Goal: Obtain resource: Obtain resource

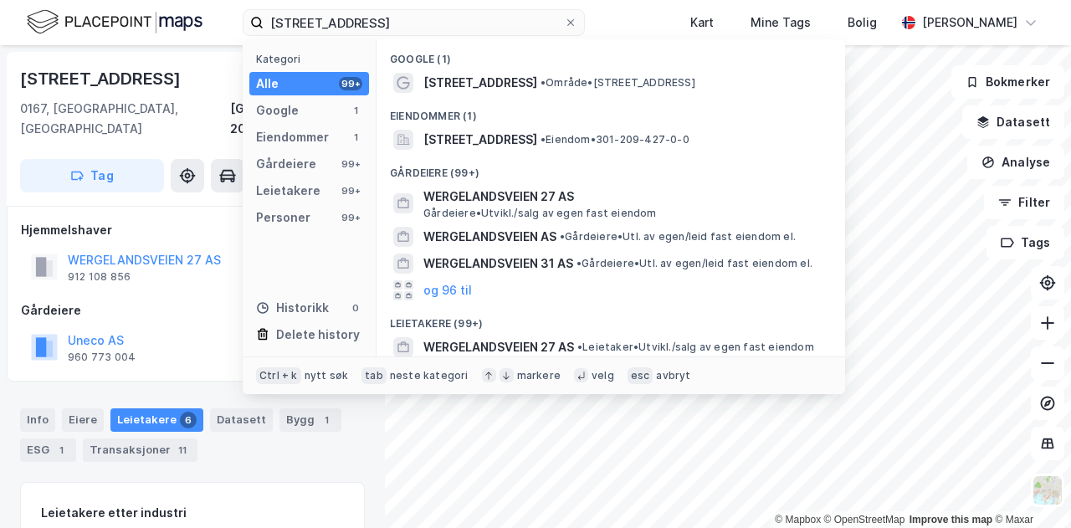
click at [341, 21] on input "[STREET_ADDRESS]" at bounding box center [414, 22] width 300 height 25
drag, startPoint x: 466, startPoint y: 17, endPoint x: 223, endPoint y: 22, distance: 243.5
click at [223, 22] on div "[STREET_ADDRESS] Kategori Alle 99+ Google 1 Eiendommer 1 Gårdeiere 99+ Leietake…" at bounding box center [535, 22] width 1071 height 45
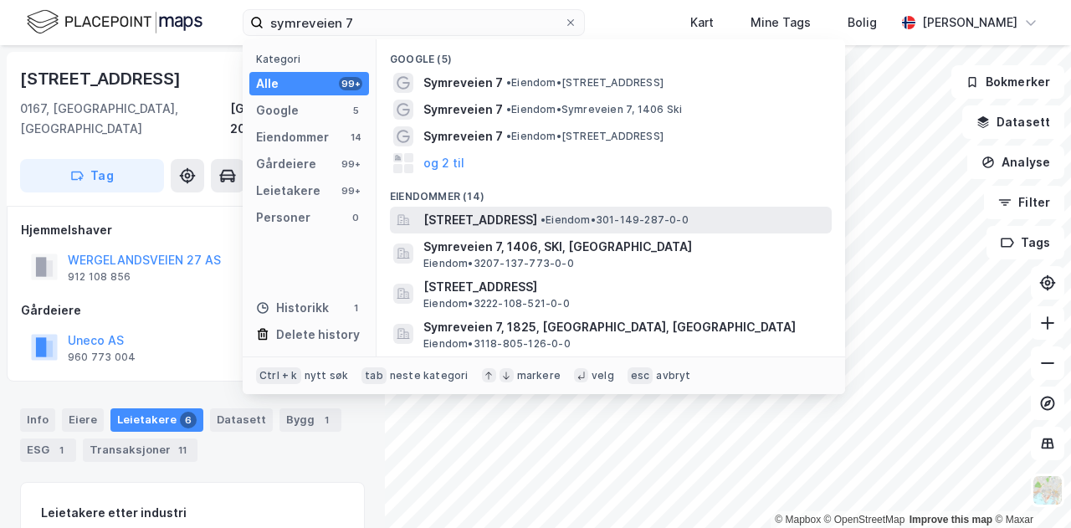
type input "symreveien 7"
click at [622, 210] on div "[STREET_ADDRESS] • Eiendom • 301-149-287-0-0" at bounding box center [625, 220] width 405 height 20
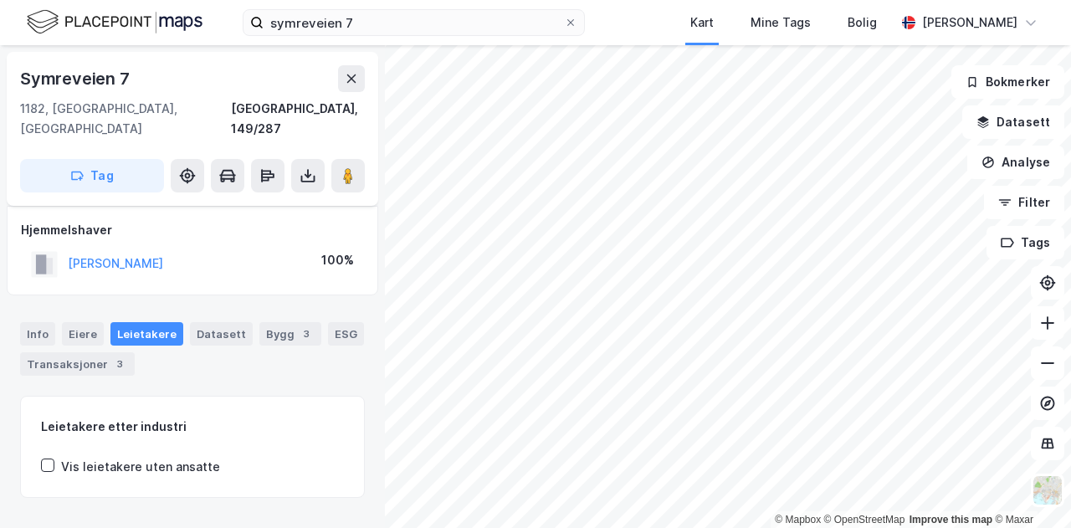
scroll to position [7, 0]
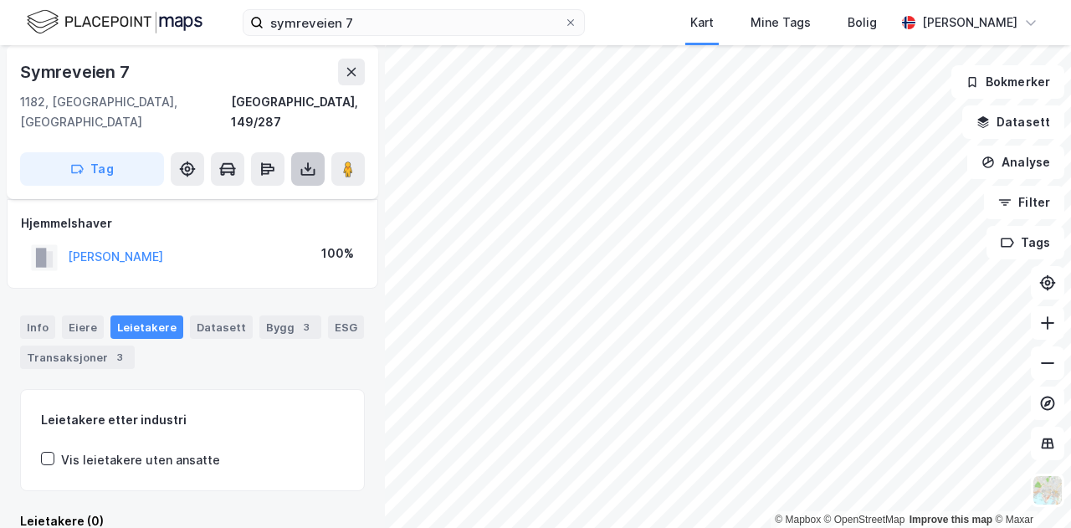
click at [298, 152] on button at bounding box center [307, 168] width 33 height 33
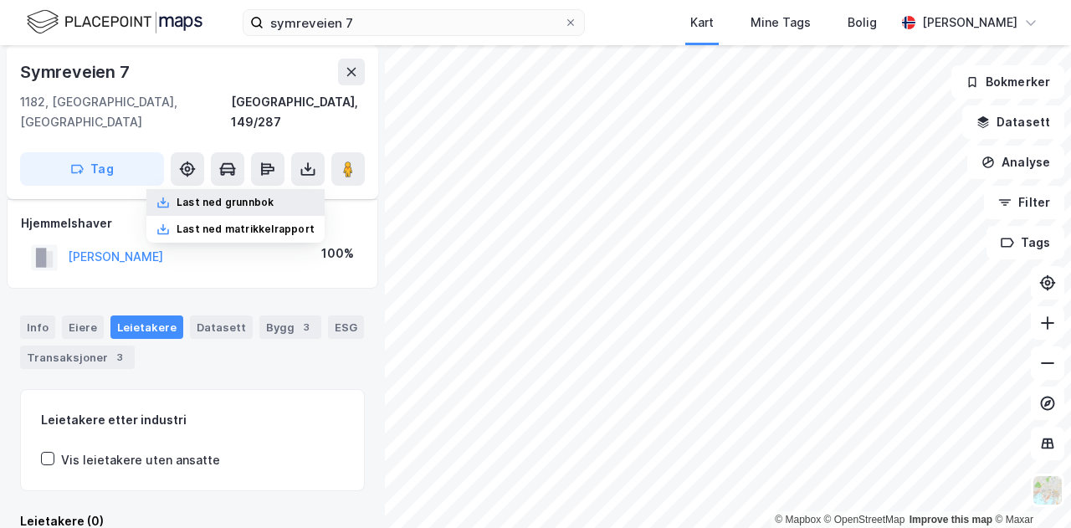
click at [261, 196] on div "Last ned grunnbok" at bounding box center [225, 202] width 97 height 13
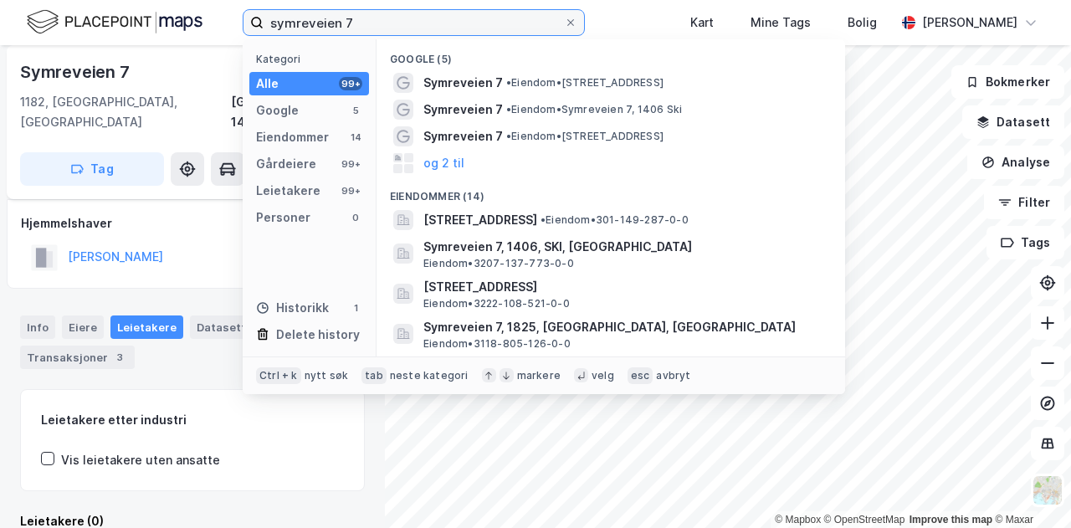
click at [426, 16] on input "symreveien 7" at bounding box center [414, 22] width 300 height 25
drag, startPoint x: 426, startPoint y: 15, endPoint x: 104, endPoint y: -3, distance: 322.5
click at [104, 0] on html "symreveien 7 Kategori Alle 99+ Google 5 Eiendommer 14 Gårdeiere 99+ Leietakere …" at bounding box center [535, 264] width 1071 height 528
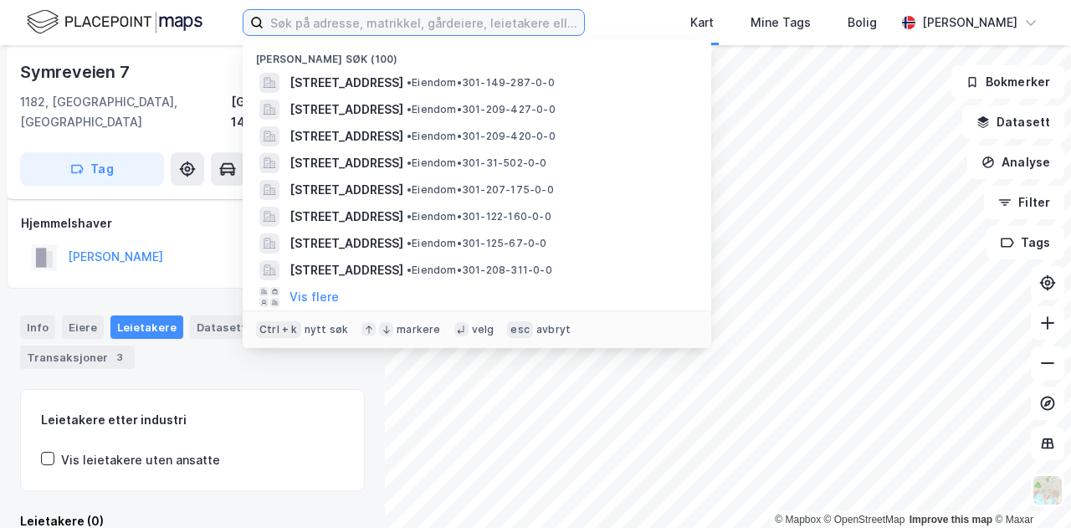
click at [294, 26] on input at bounding box center [424, 22] width 320 height 25
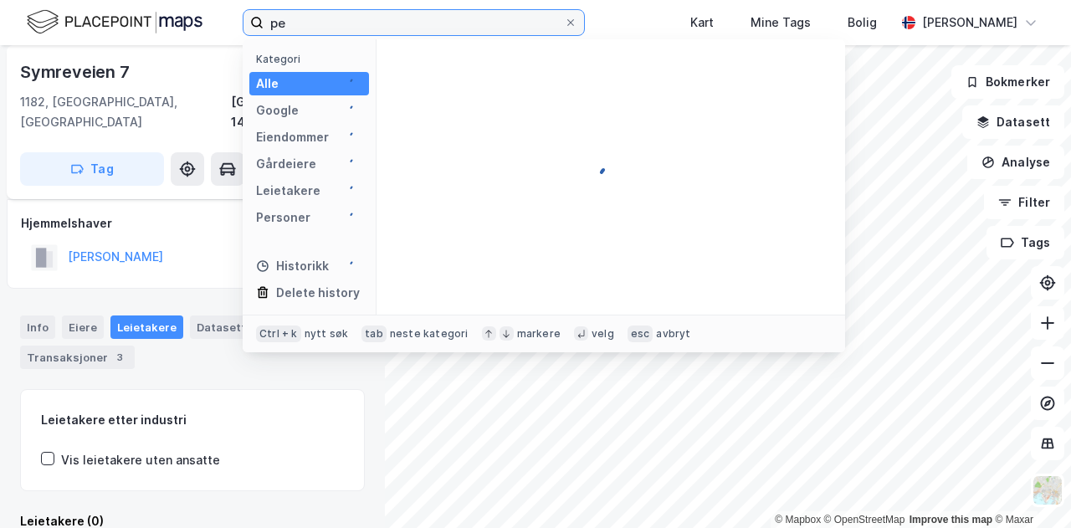
type input "p"
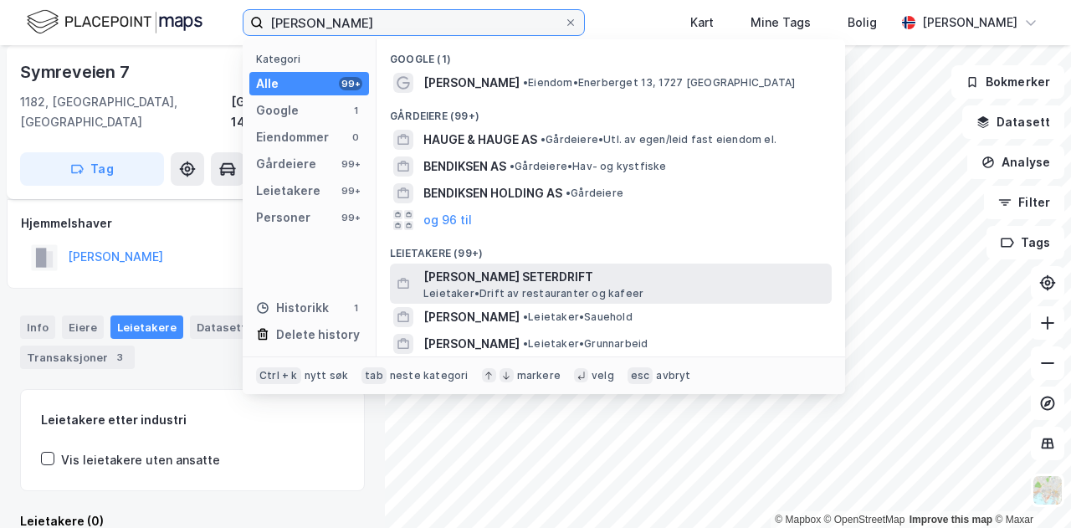
type input "ole hauge bendiksen"
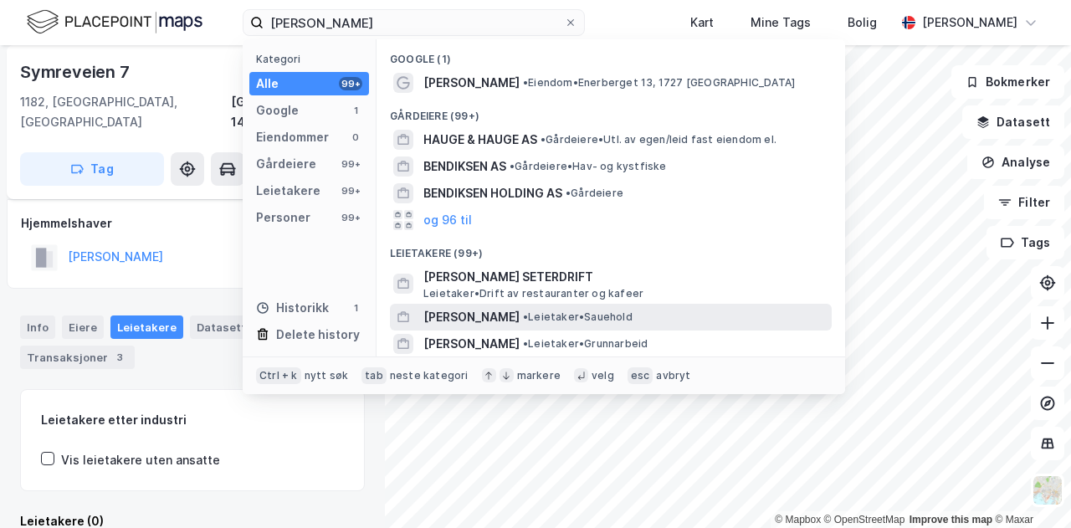
drag, startPoint x: 531, startPoint y: 272, endPoint x: 531, endPoint y: 319, distance: 46.8
click at [531, 319] on div "Google (1) Ole Hauge Bendiksen • Eiendom • Enerberget 13, 1727 Sarpsborg Gårdei…" at bounding box center [610, 197] width 468 height 317
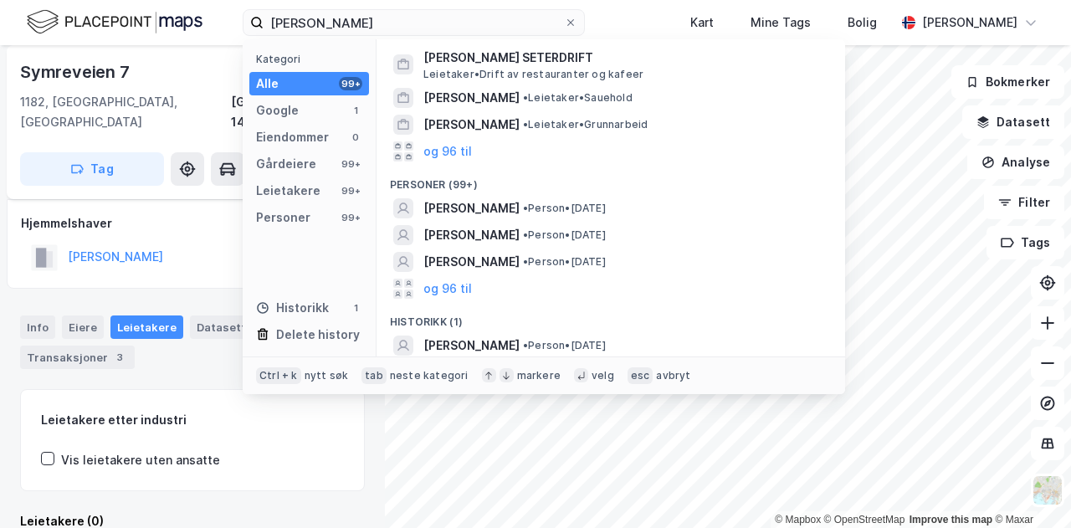
scroll to position [221, 0]
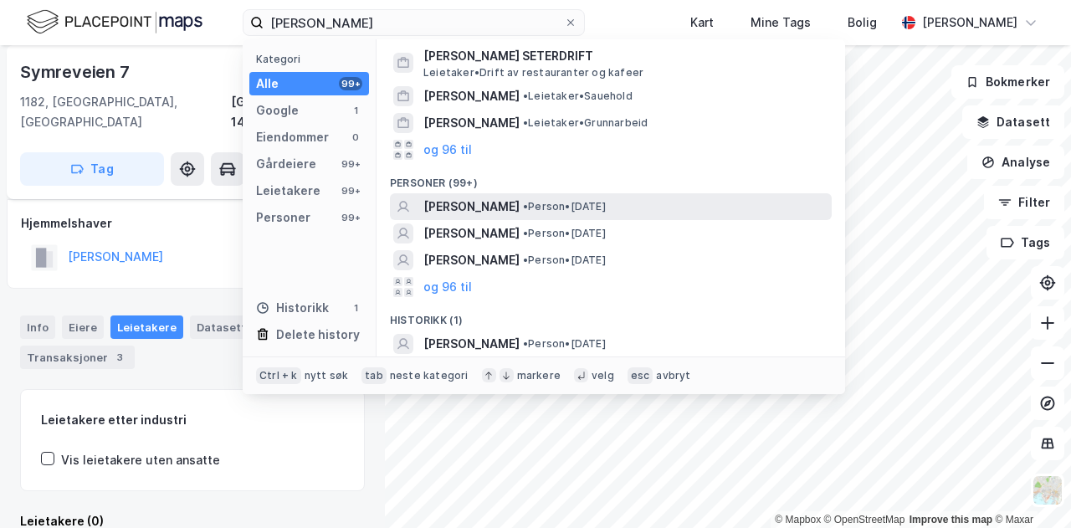
click at [517, 208] on span "[PERSON_NAME]" at bounding box center [471, 207] width 96 height 20
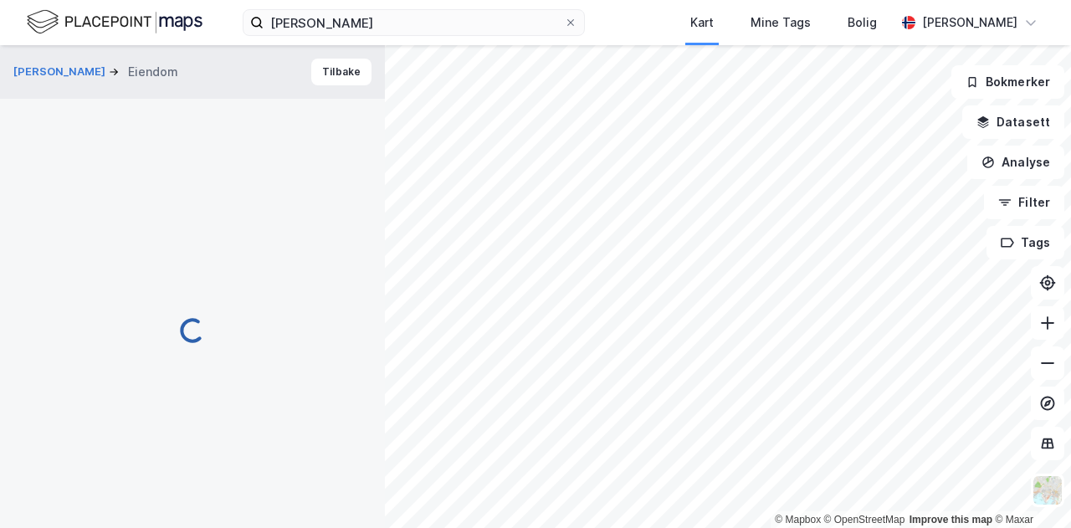
scroll to position [7, 0]
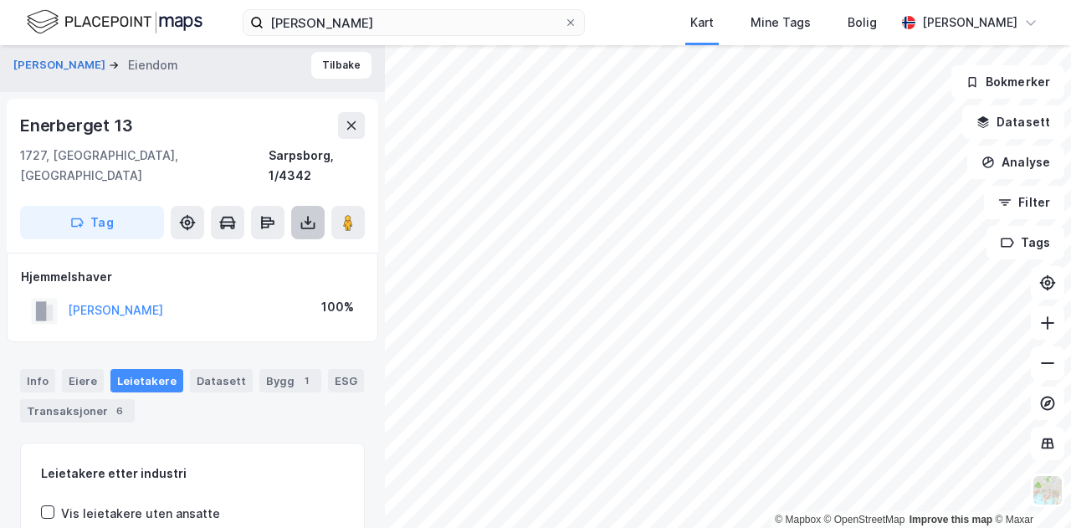
click at [316, 206] on button at bounding box center [307, 222] width 33 height 33
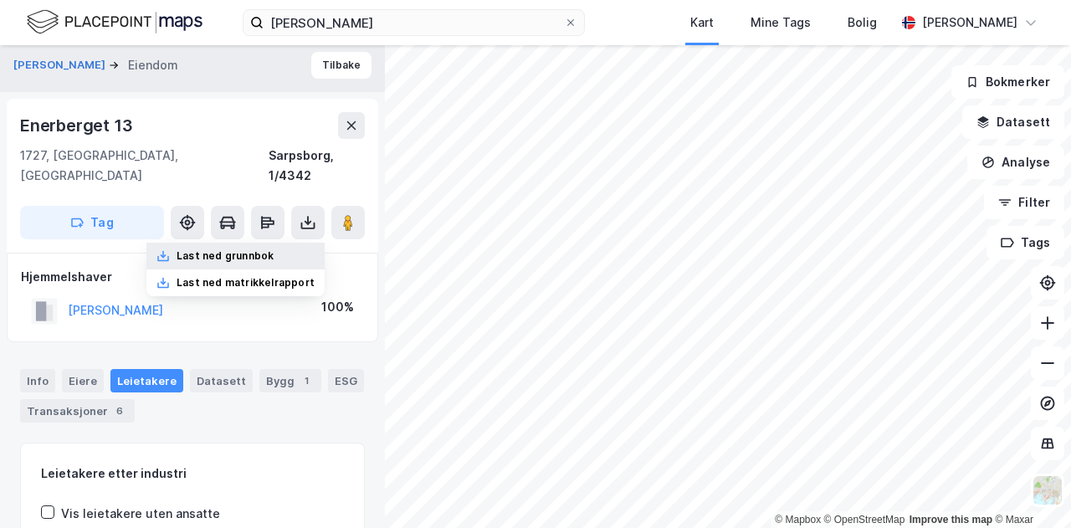
click at [248, 249] on div "Last ned grunnbok" at bounding box center [225, 255] width 97 height 13
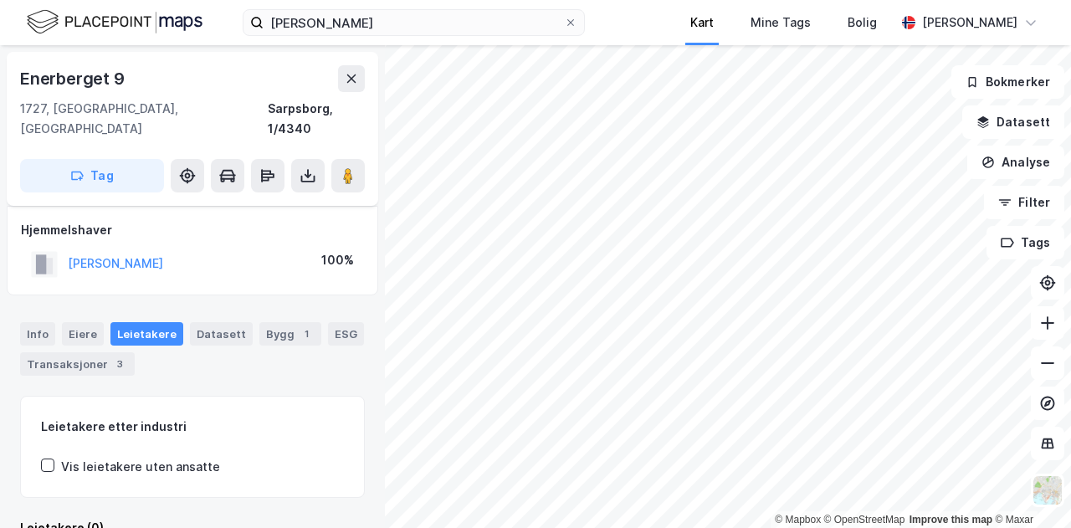
scroll to position [7, 0]
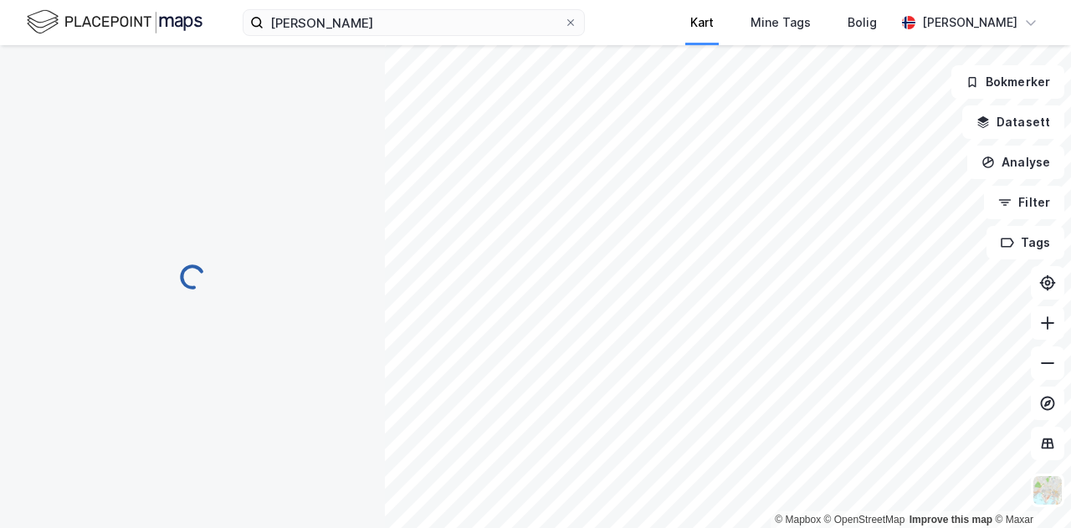
scroll to position [7, 0]
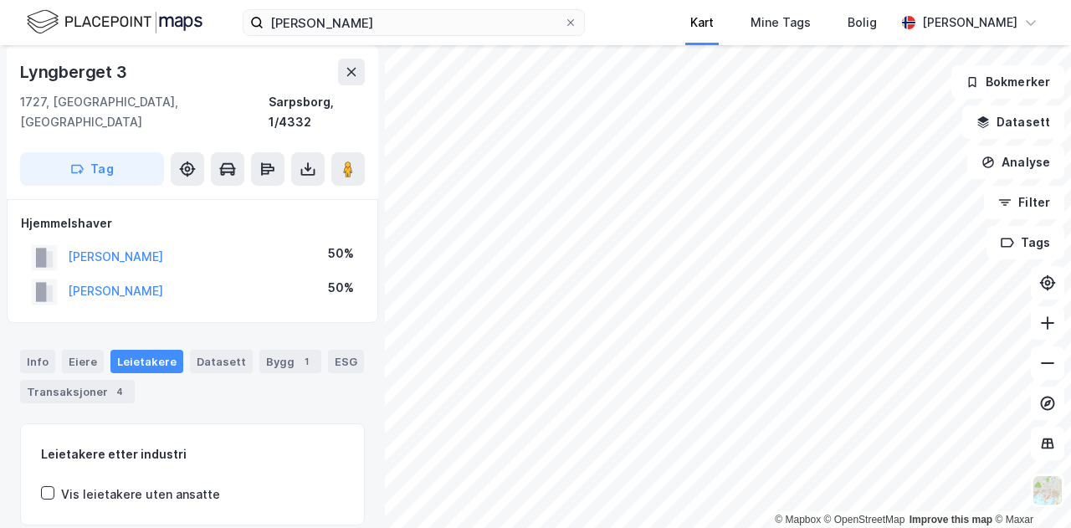
scroll to position [7, 0]
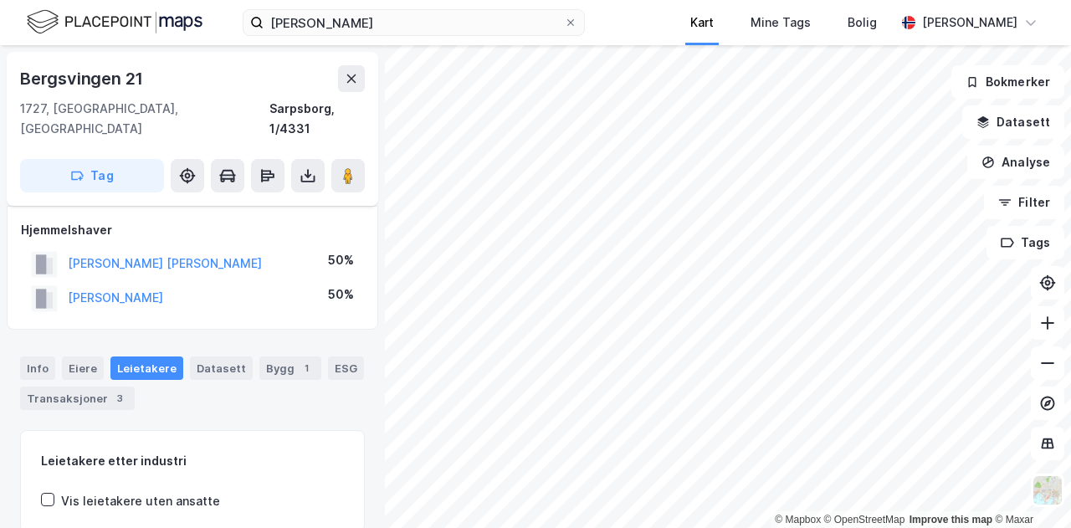
scroll to position [7, 0]
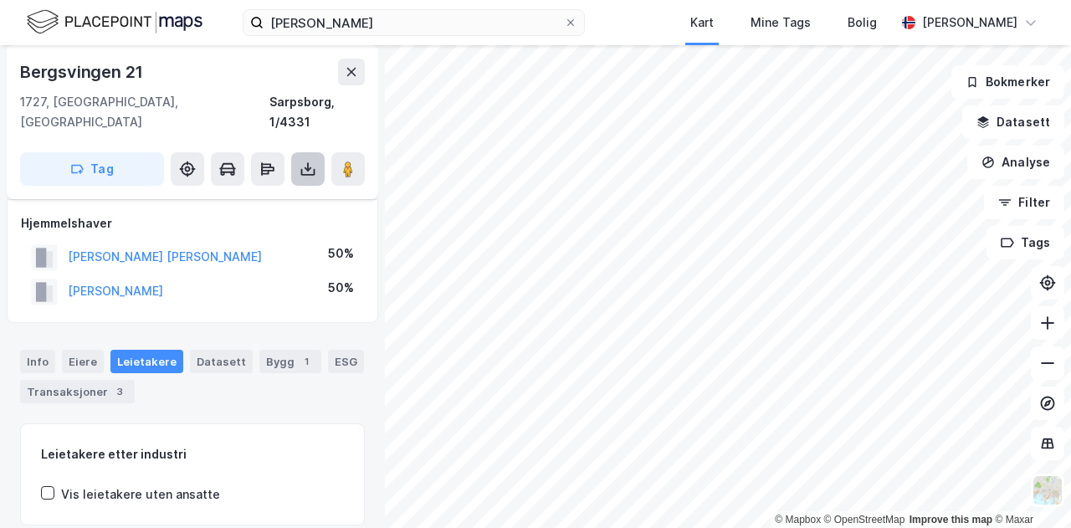
click at [310, 161] on icon at bounding box center [307, 169] width 17 height 17
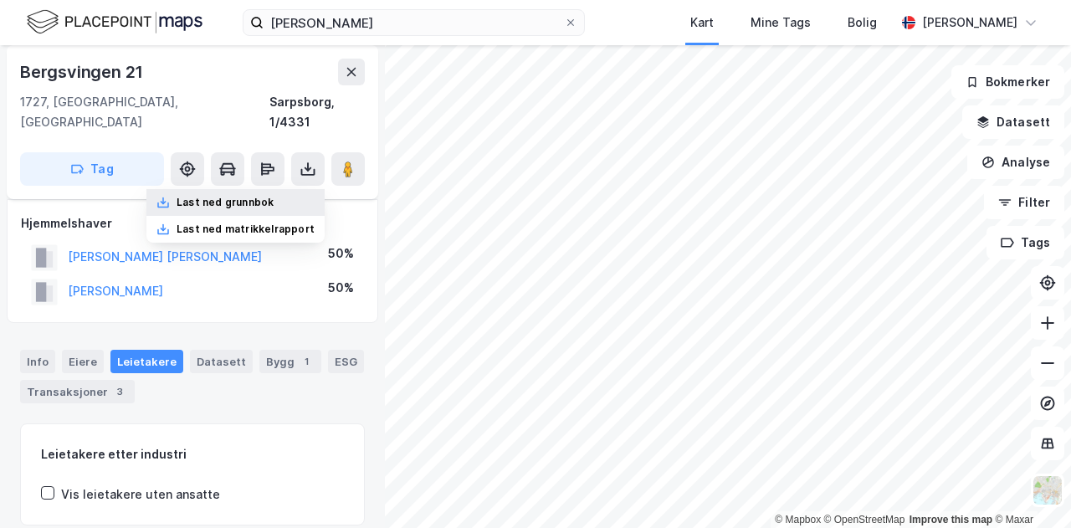
click at [283, 189] on div "Last ned grunnbok" at bounding box center [235, 202] width 178 height 27
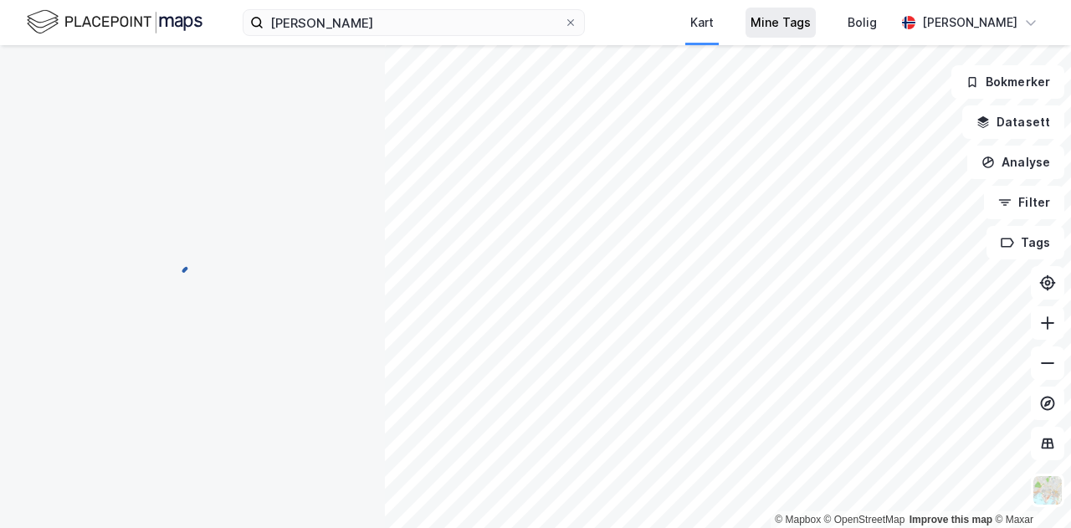
scroll to position [7, 0]
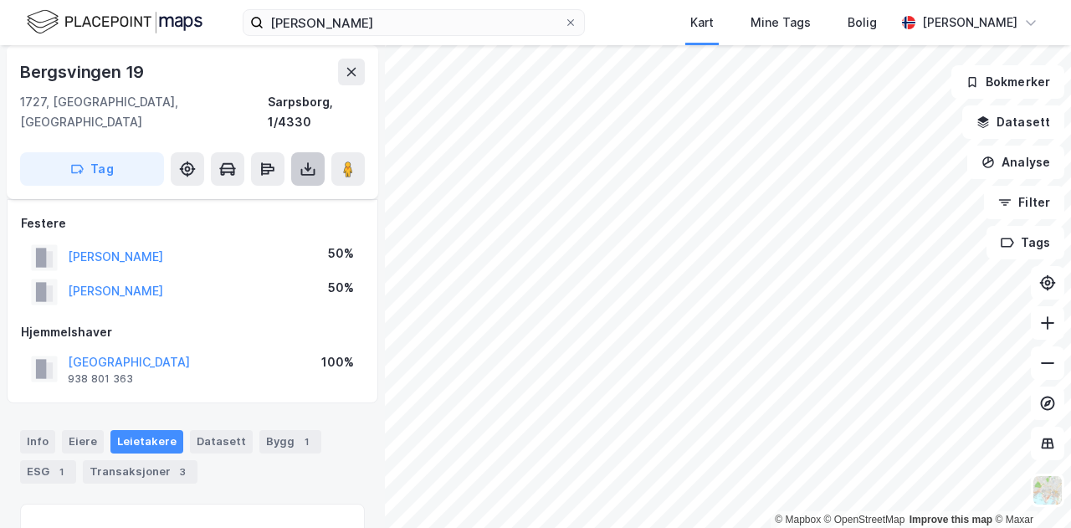
click at [301, 169] on icon at bounding box center [308, 172] width 14 height 7
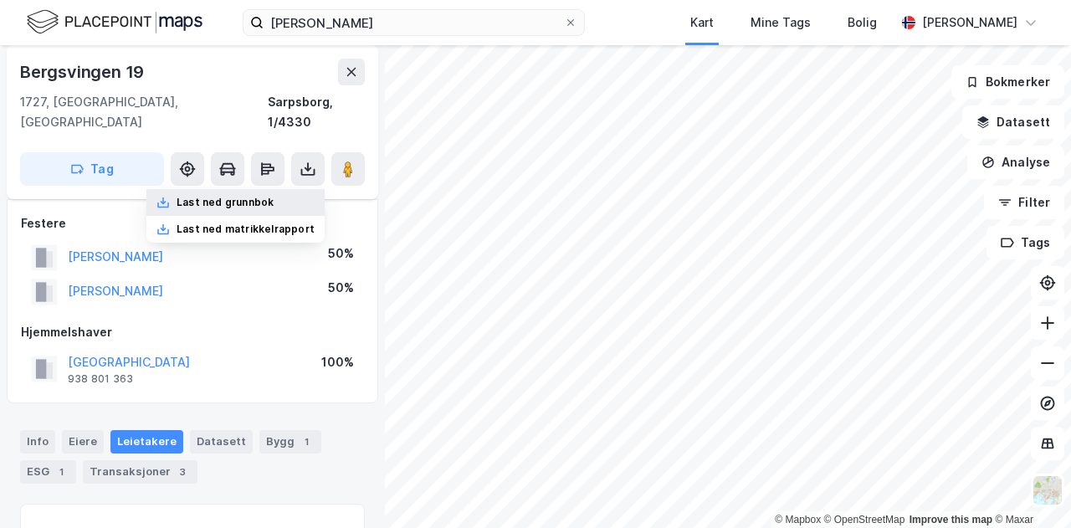
click at [262, 189] on div "Last ned grunnbok" at bounding box center [235, 202] width 178 height 27
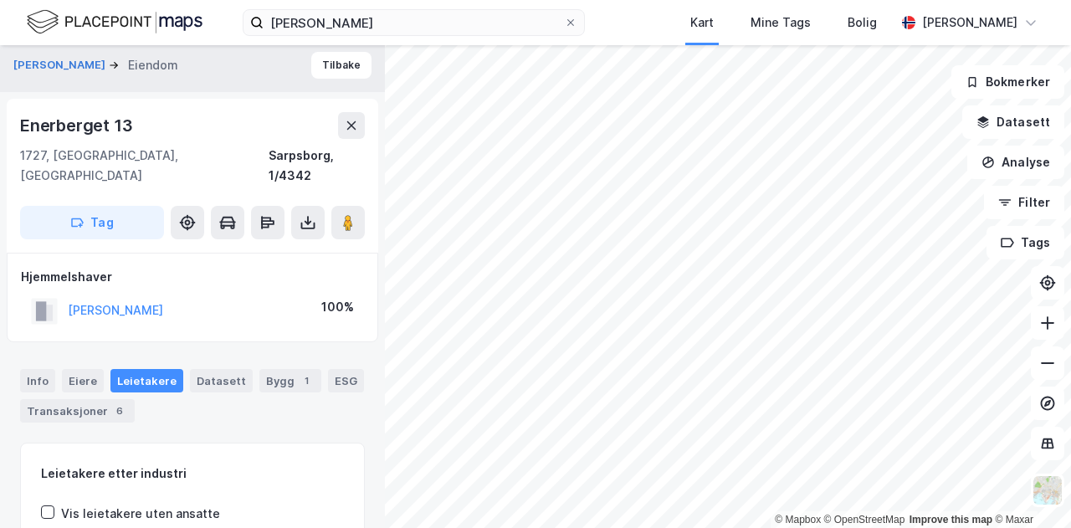
click at [648, 23] on div "ole hauge bendiksen Kart Mine Tags Bolig Kristian Jordell" at bounding box center [535, 22] width 1071 height 45
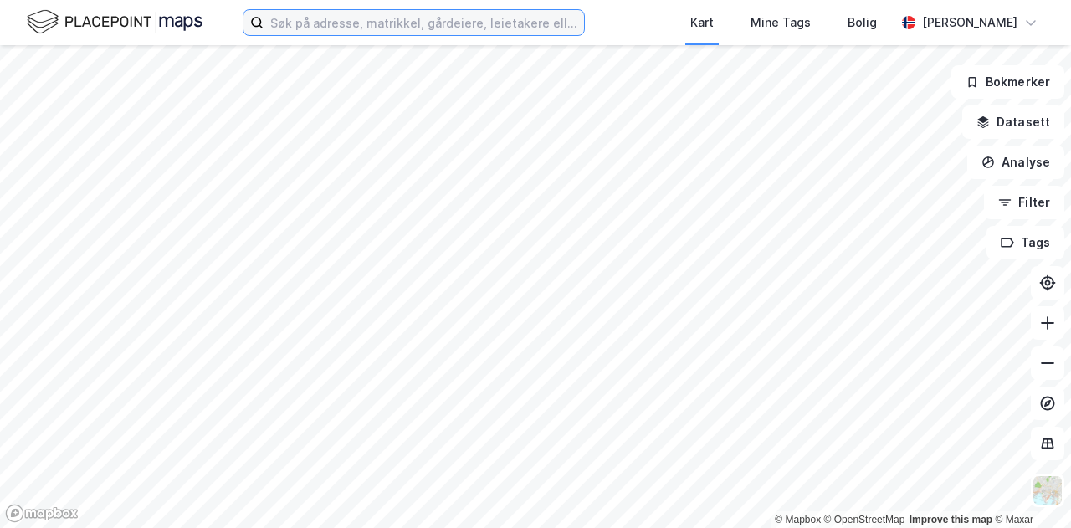
click at [462, 27] on input at bounding box center [424, 22] width 320 height 25
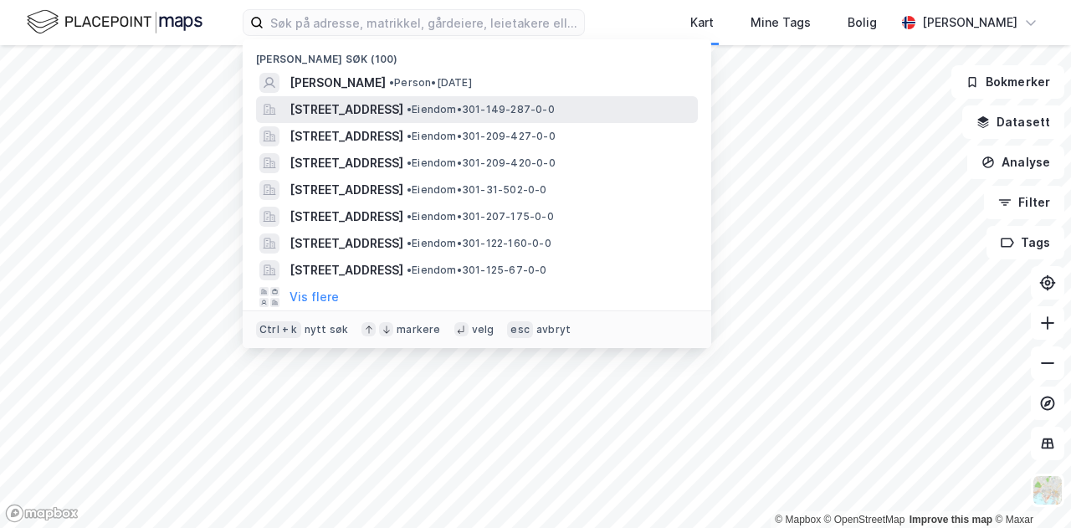
click at [403, 115] on span "[STREET_ADDRESS]" at bounding box center [346, 110] width 114 height 20
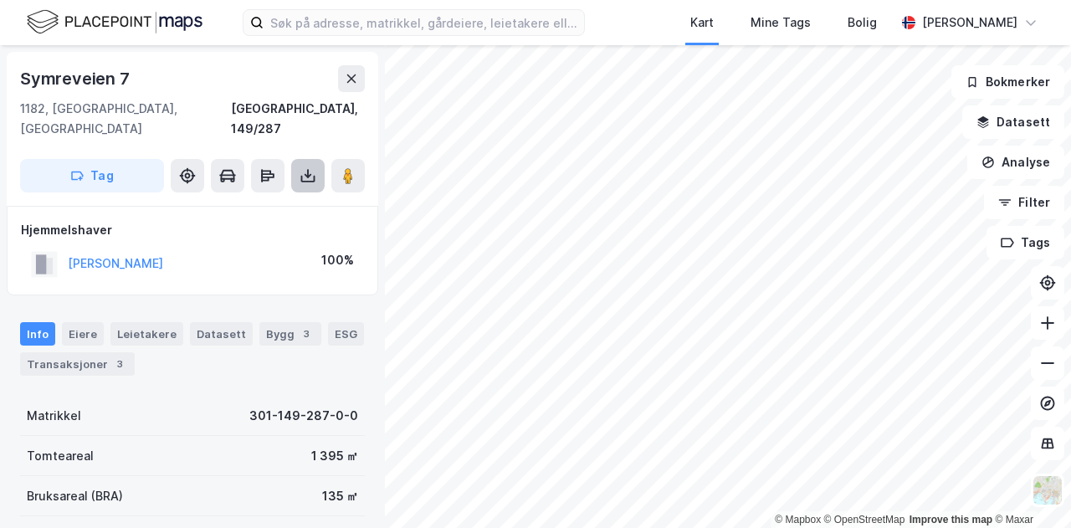
click at [299, 159] on button at bounding box center [307, 175] width 33 height 33
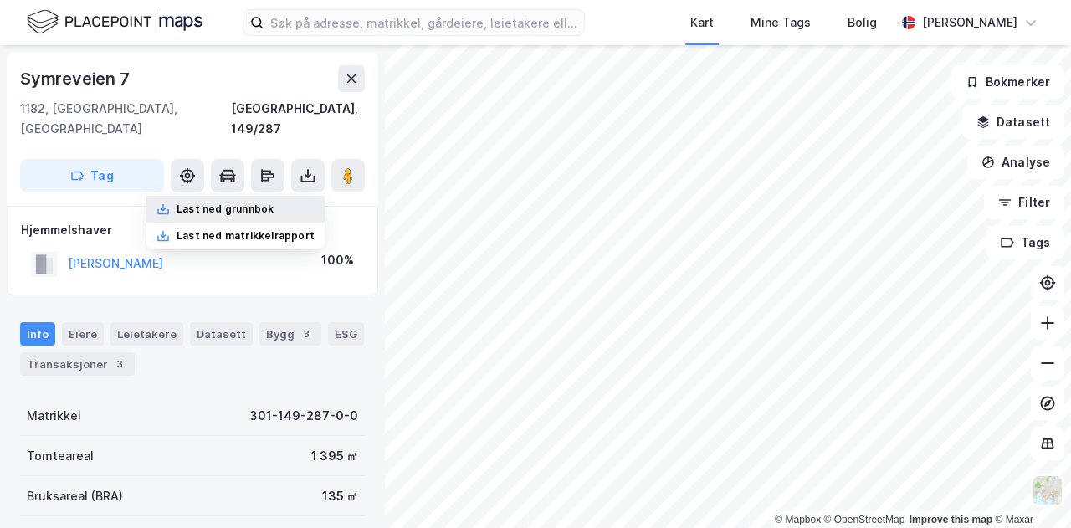
click at [274, 202] on div "Last ned grunnbok" at bounding box center [225, 208] width 97 height 13
